Goal: Navigation & Orientation: Find specific page/section

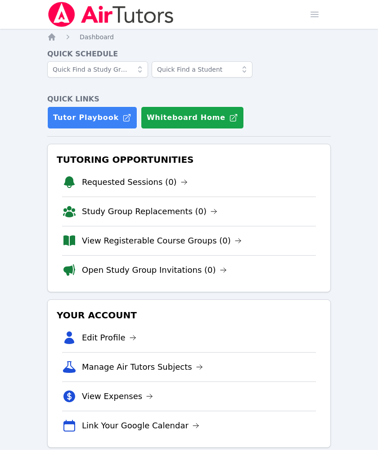
click at [85, 14] on img at bounding box center [110, 14] width 127 height 25
click at [121, 41] on nav "Home Dashboard" at bounding box center [189, 36] width 284 height 9
click at [122, 25] on img at bounding box center [110, 14] width 127 height 25
click at [123, 23] on img at bounding box center [110, 14] width 127 height 25
